Goal: Register for event/course

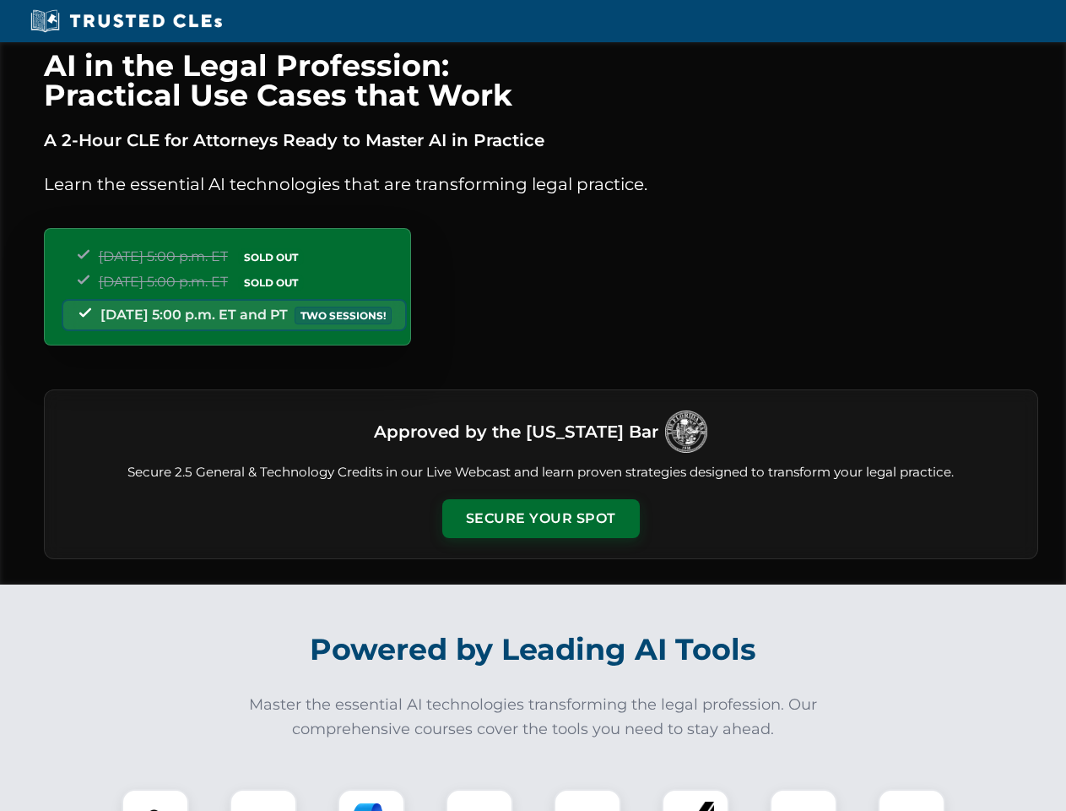
click at [540, 518] on button "Secure Your Spot" at bounding box center [541, 518] width 198 height 39
click at [155, 800] on img at bounding box center [155, 822] width 49 height 49
